Goal: Task Accomplishment & Management: Use online tool/utility

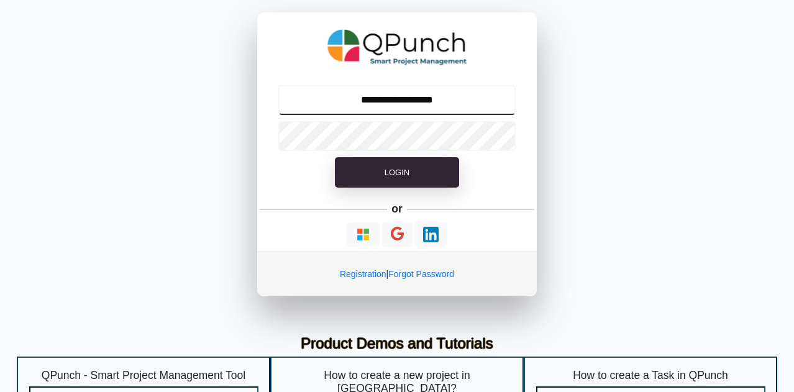
click at [432, 100] on input "**********" at bounding box center [397, 100] width 238 height 30
type input "**********"
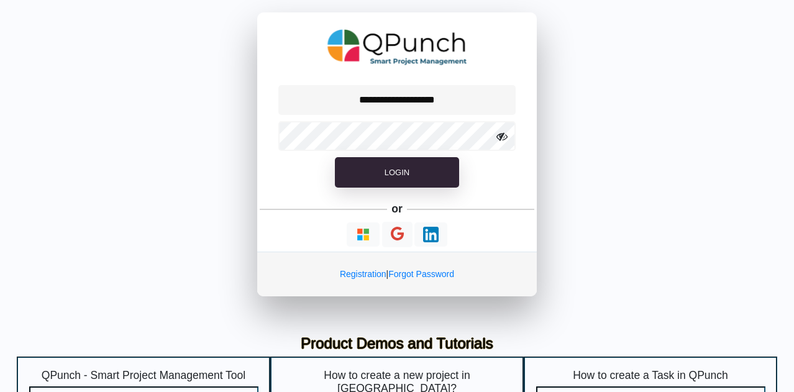
click at [507, 180] on form "**********" at bounding box center [397, 141] width 280 height 119
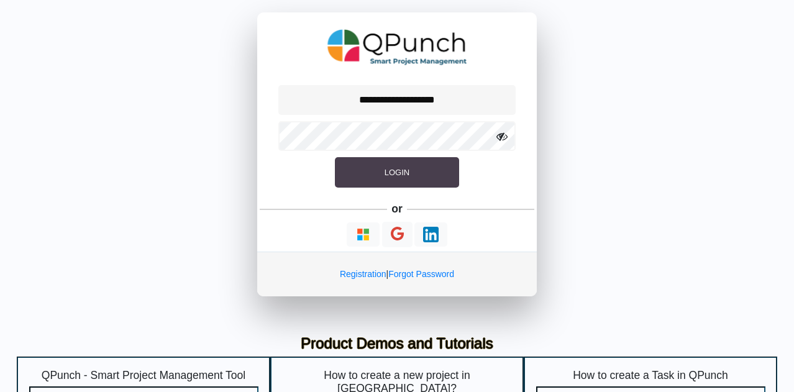
click at [416, 170] on button "Login" at bounding box center [397, 172] width 124 height 31
